Goal: Information Seeking & Learning: Learn about a topic

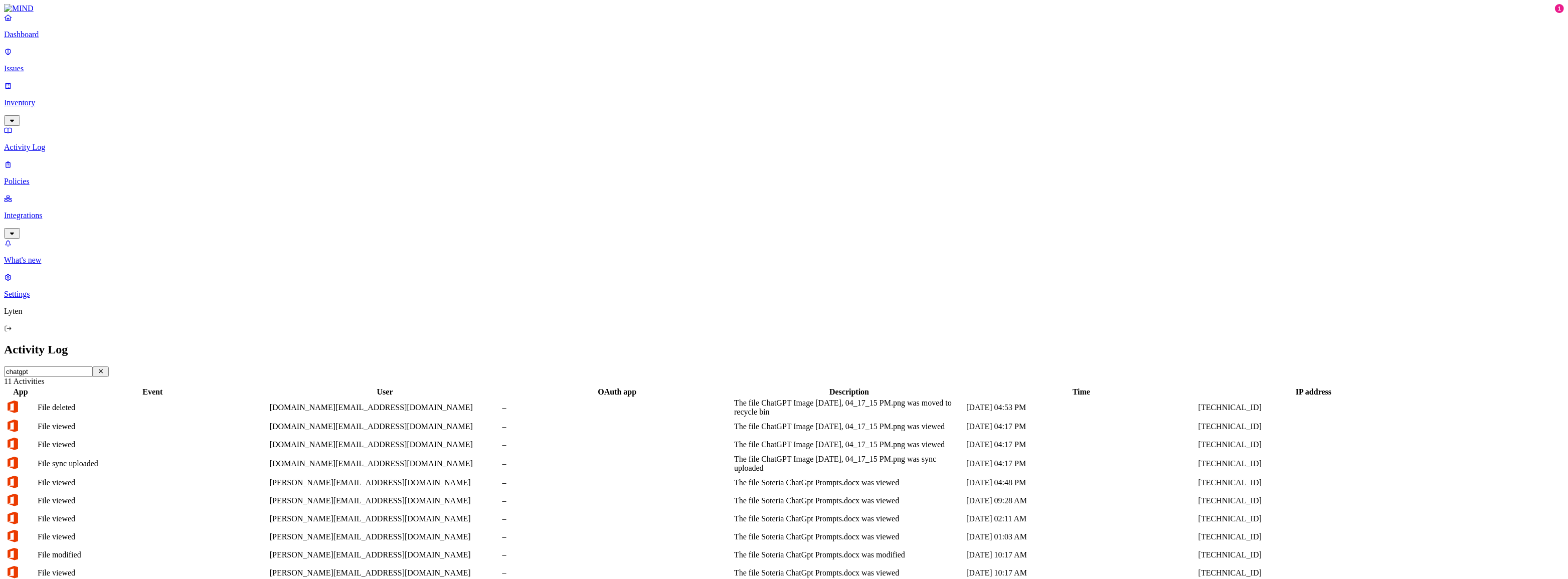
click at [105, 368] on icon "button" at bounding box center [100, 371] width 8 height 7
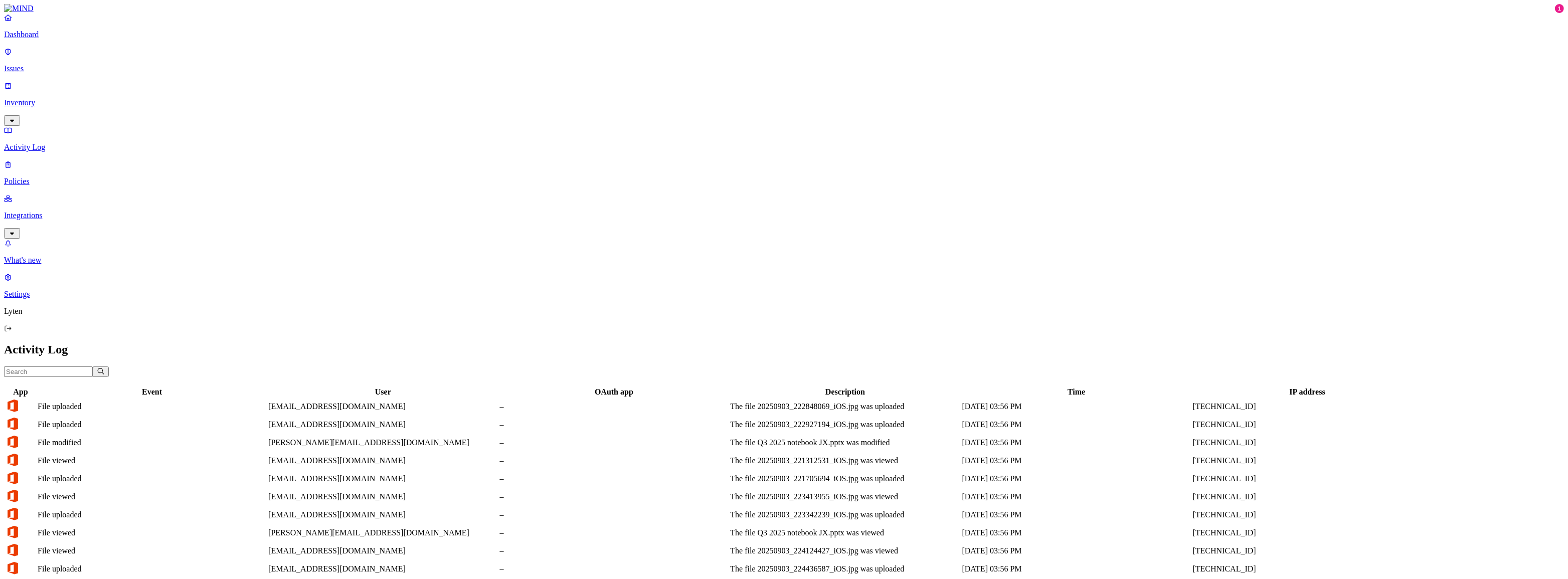
click at [41, 39] on p "Dashboard" at bounding box center [784, 34] width 1560 height 9
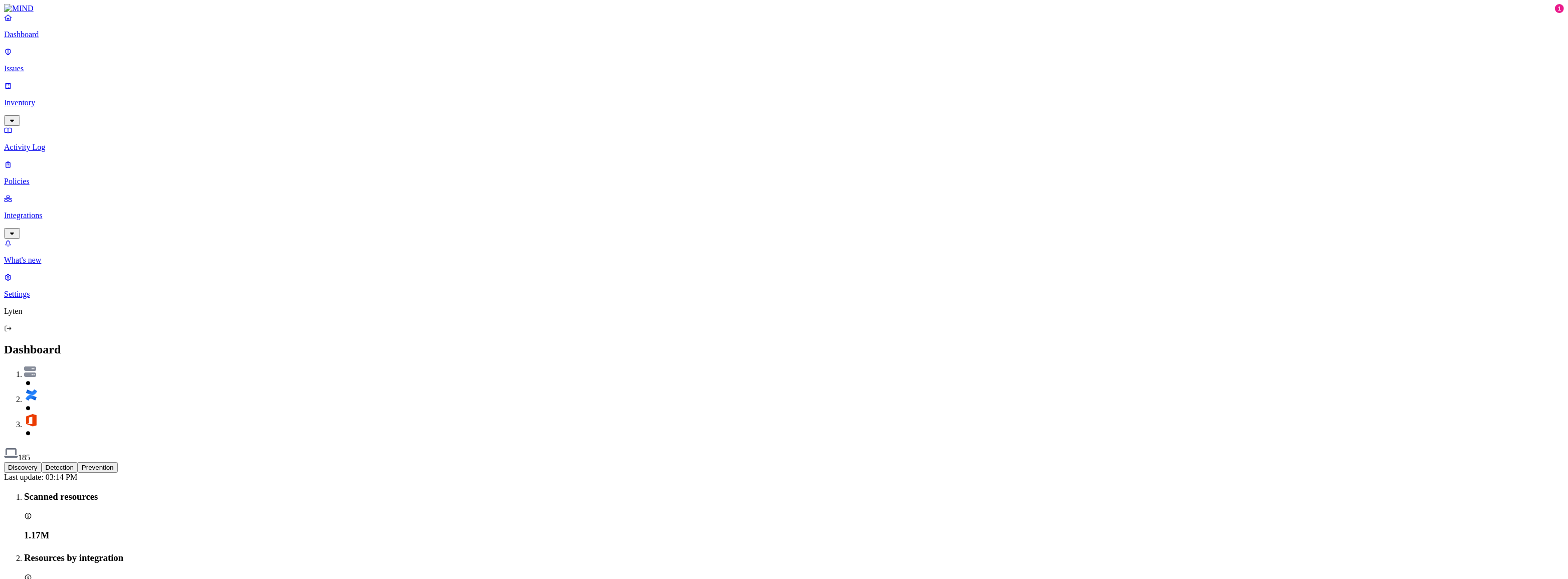
click at [78, 463] on button "Detection" at bounding box center [59, 468] width 36 height 10
click at [118, 463] on button "Prevention" at bounding box center [98, 468] width 40 height 10
